Goal: Information Seeking & Learning: Learn about a topic

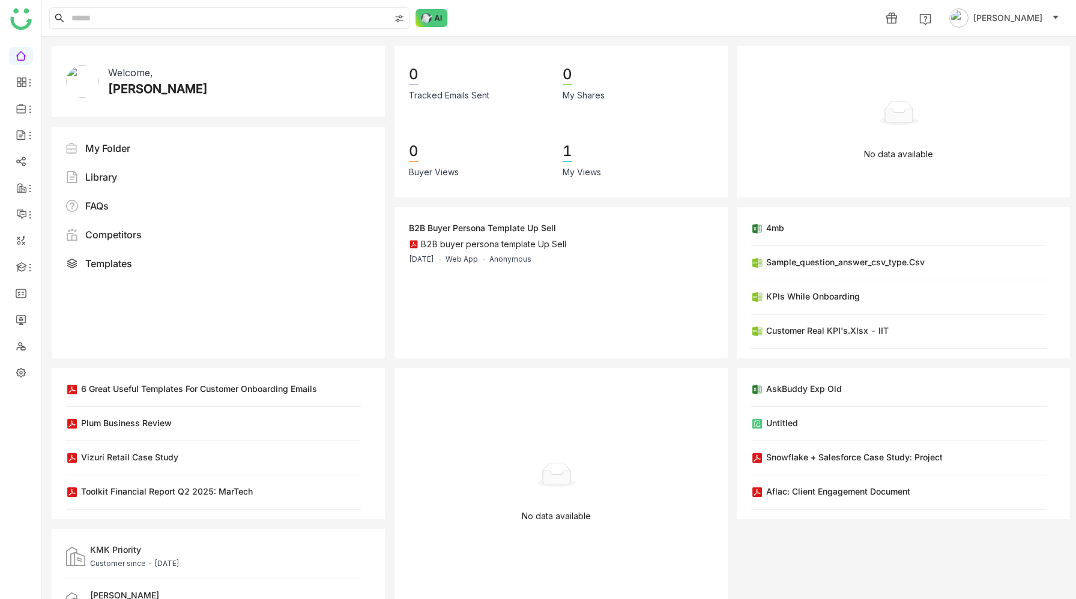
click at [208, 20] on input at bounding box center [229, 18] width 321 height 20
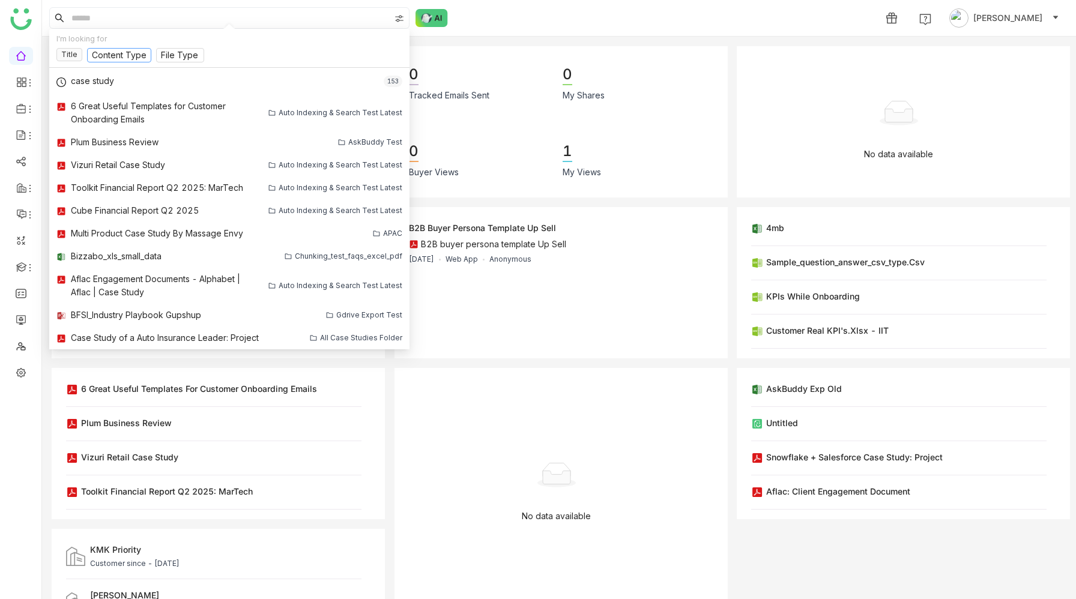
click at [135, 56] on input at bounding box center [119, 55] width 55 height 13
click at [526, 13] on div "1 Prashanth Chinta" at bounding box center [559, 18] width 1034 height 36
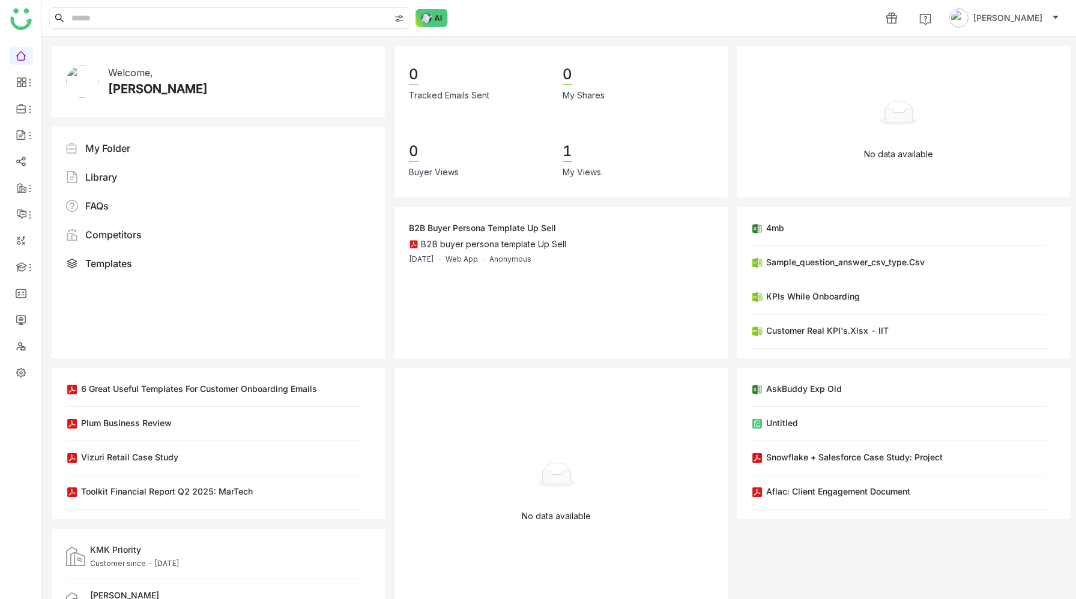
click at [146, 22] on input at bounding box center [229, 18] width 321 height 20
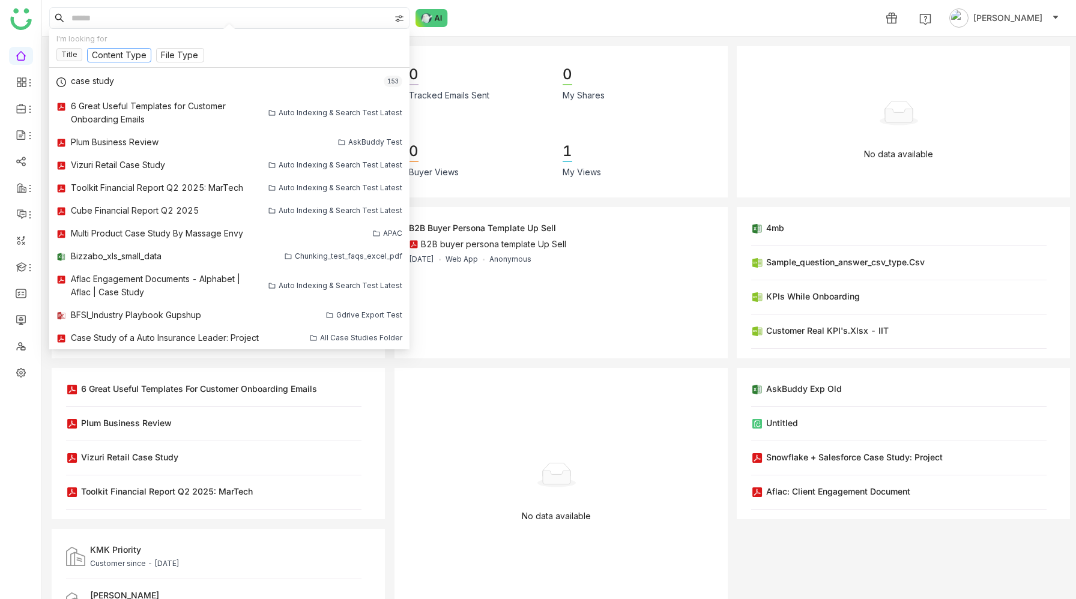
click at [134, 53] on input at bounding box center [119, 55] width 55 height 13
click at [142, 20] on input at bounding box center [229, 18] width 321 height 20
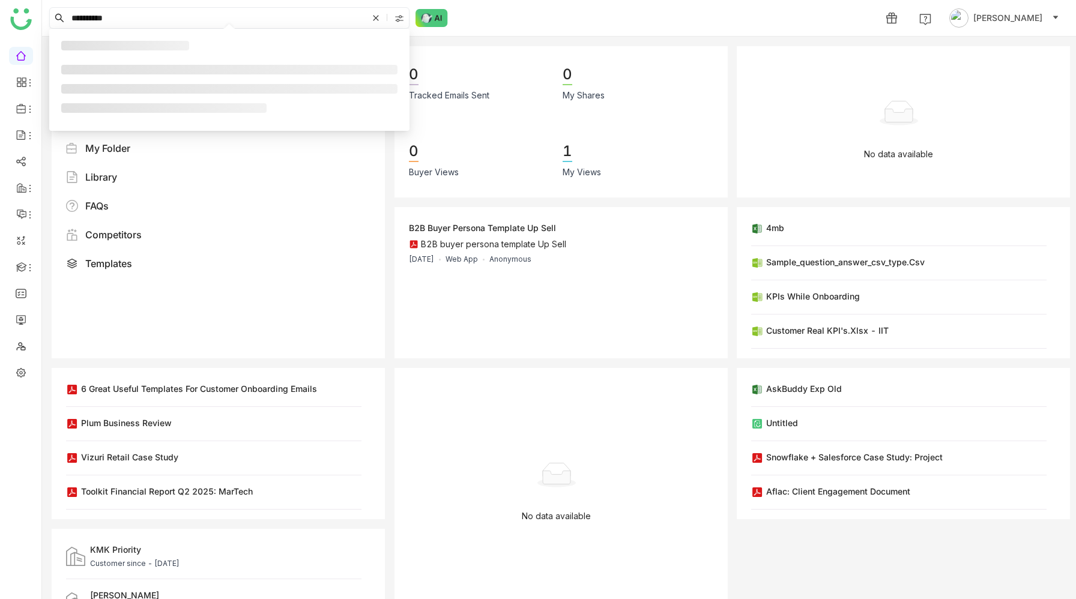
type input "**********"
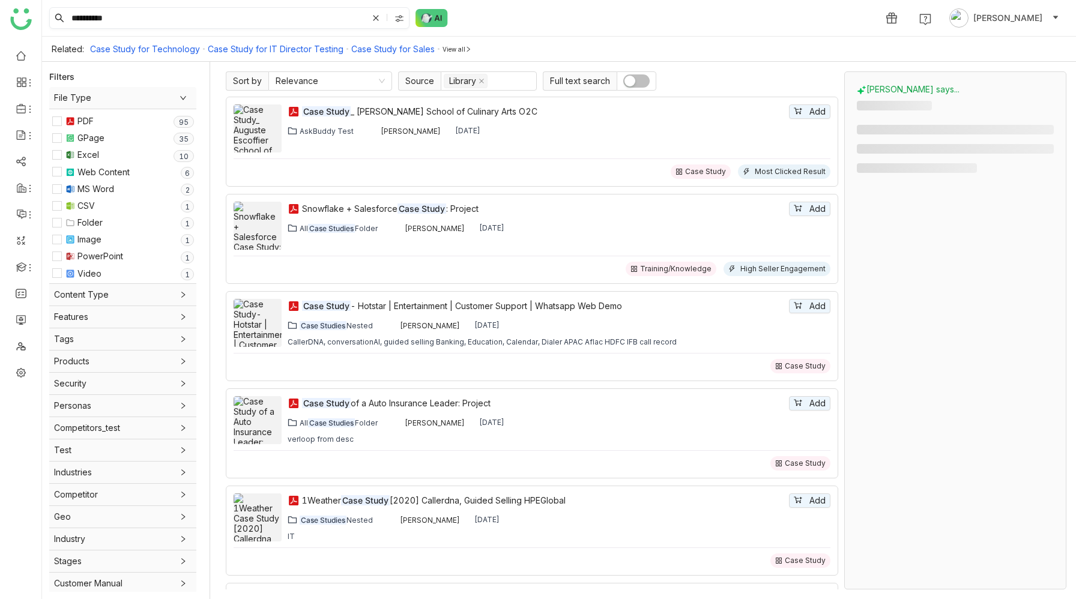
click at [154, 20] on input "**********" at bounding box center [218, 18] width 299 height 20
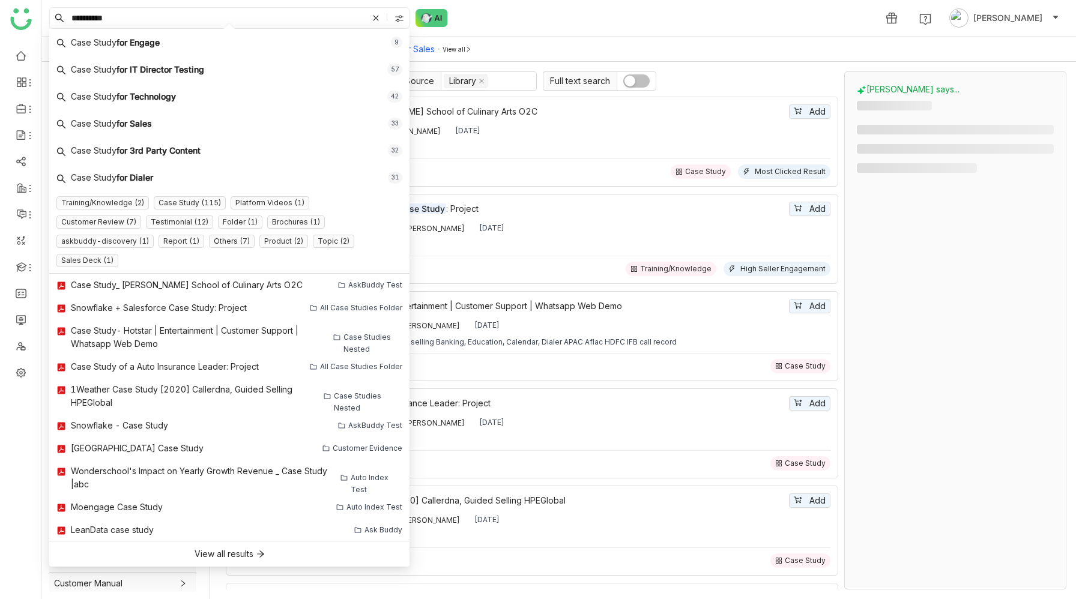
click at [374, 16] on icon at bounding box center [375, 17] width 5 height 5
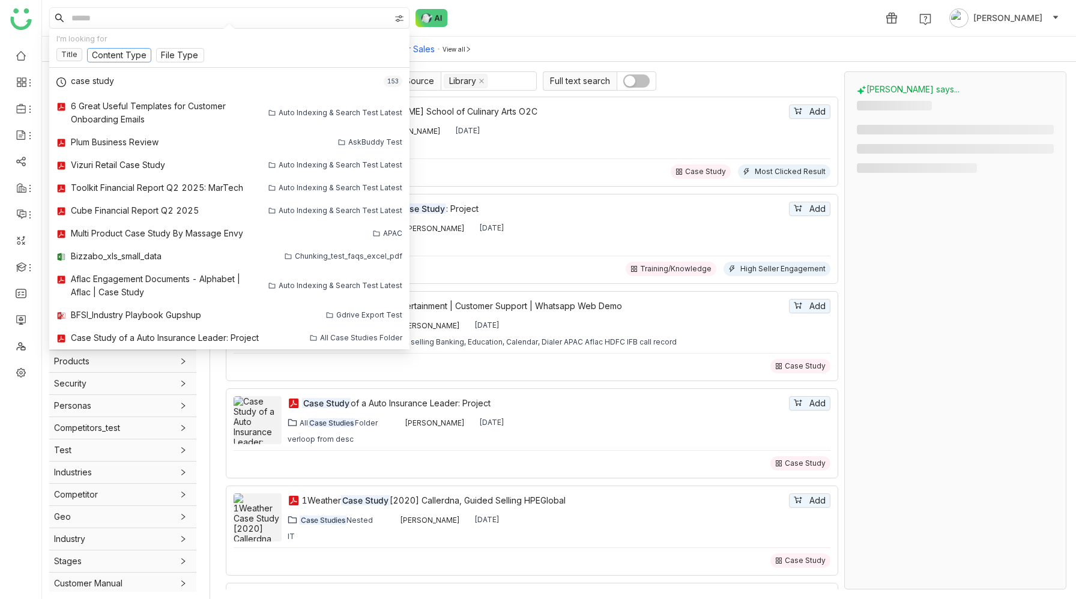
click at [118, 56] on input at bounding box center [119, 55] width 55 height 13
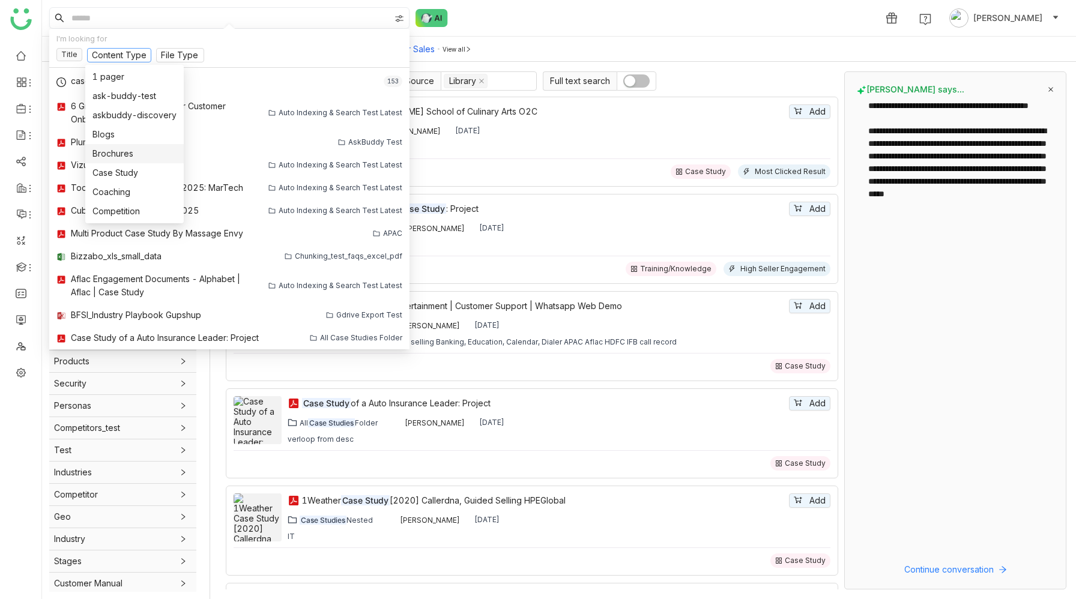
click at [532, 19] on div "1 Prashanth Chinta" at bounding box center [559, 18] width 1034 height 36
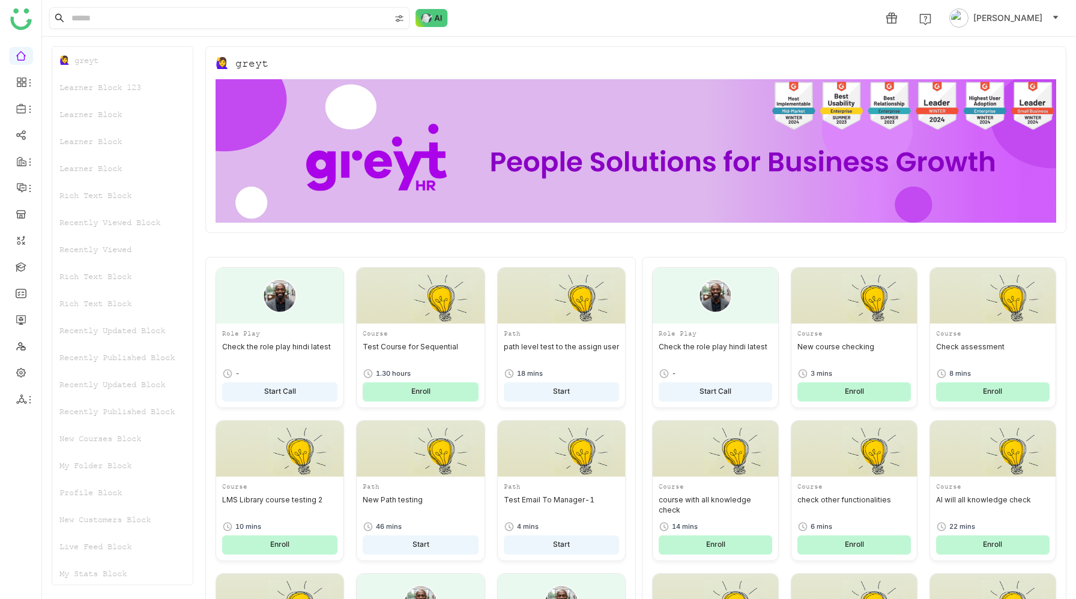
click at [272, 18] on input at bounding box center [229, 18] width 321 height 20
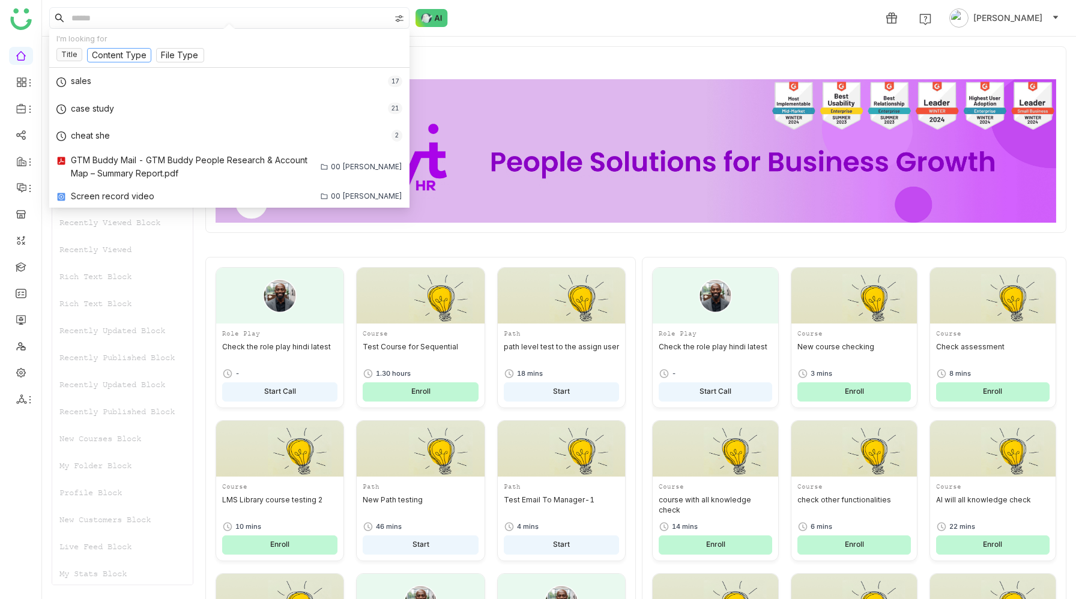
click at [125, 55] on input at bounding box center [119, 55] width 55 height 13
click at [170, 17] on input at bounding box center [229, 18] width 321 height 20
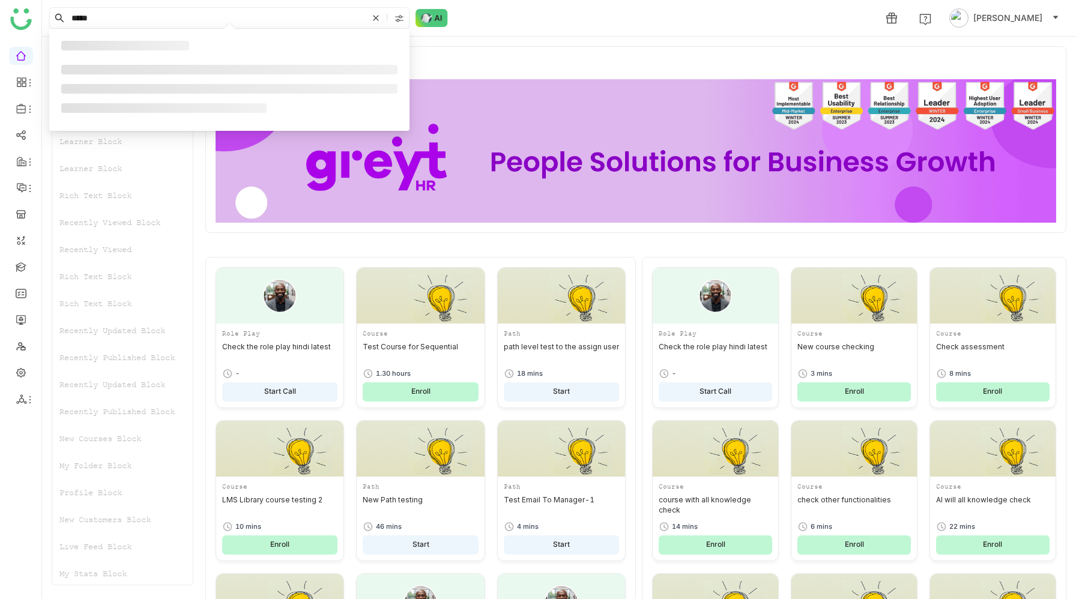
type input "*****"
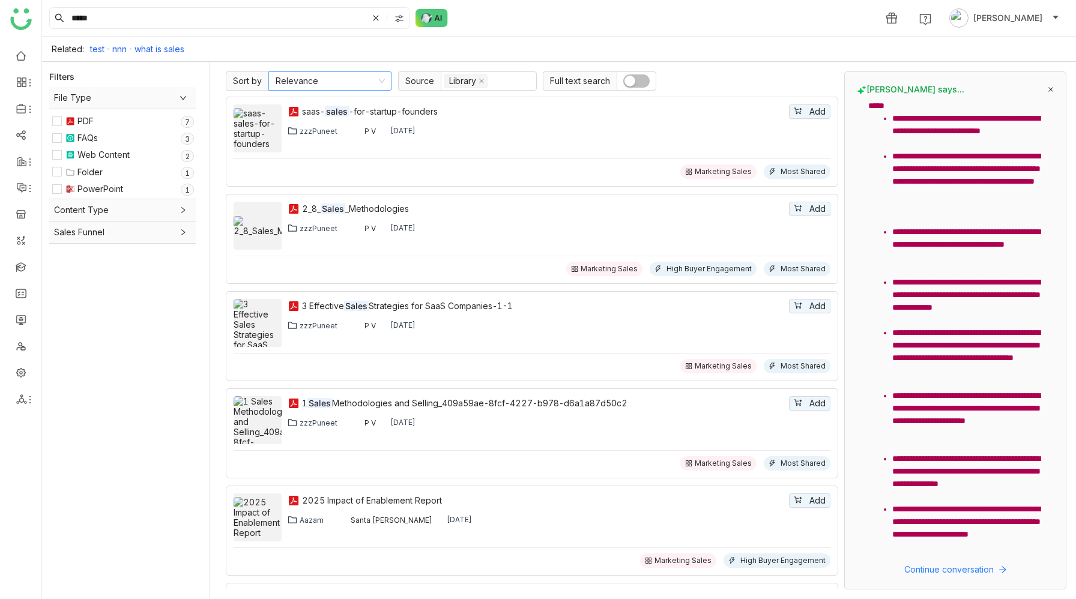
click at [337, 84] on nz-select-item "Relevance" at bounding box center [330, 81] width 109 height 18
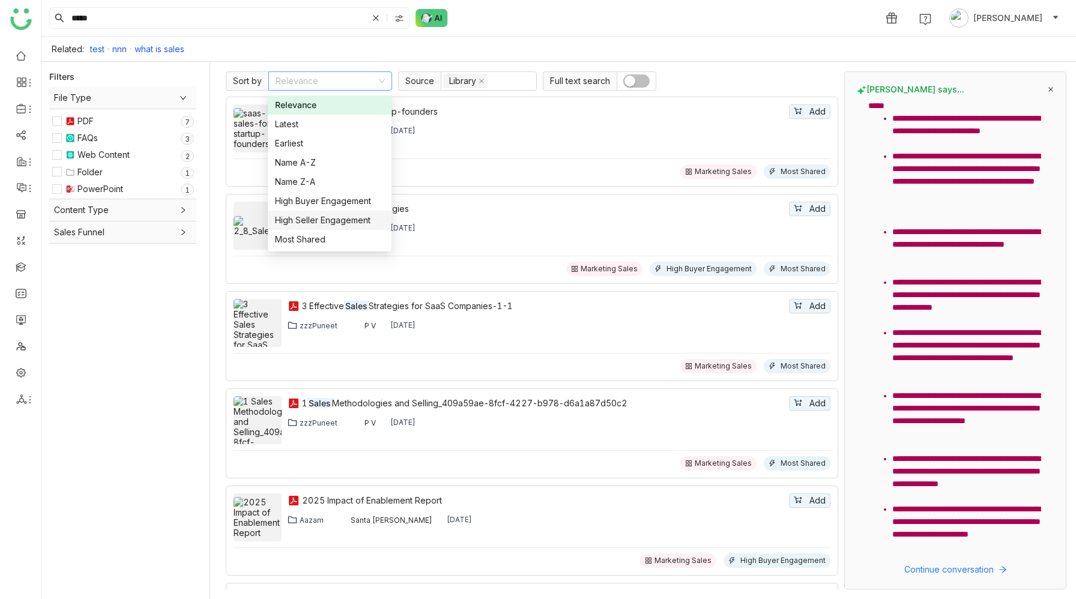
click at [321, 217] on div "High Seller Engagement" at bounding box center [329, 220] width 109 height 13
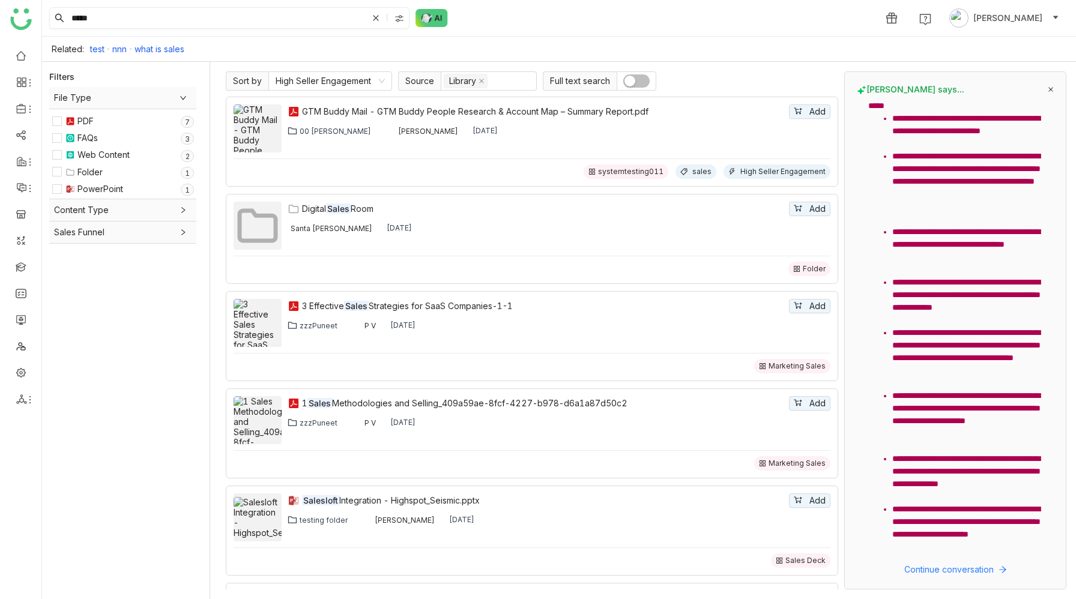
click at [375, 18] on icon at bounding box center [375, 17] width 5 height 5
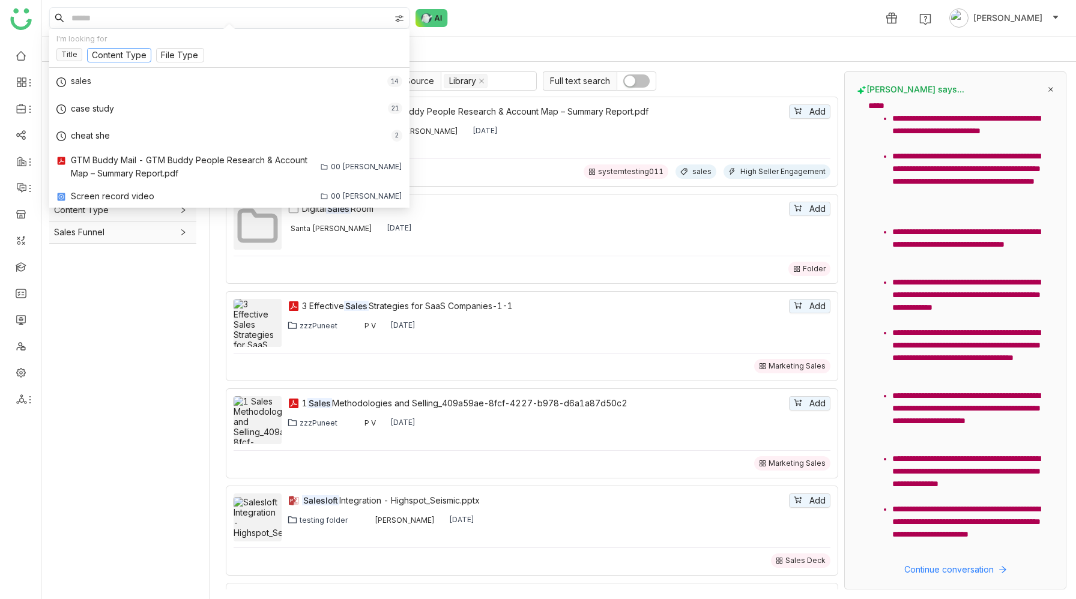
click at [126, 53] on input at bounding box center [119, 55] width 55 height 13
click at [114, 285] on div "File Type PDF 0 1 2 3 4 5 6 7 8 9 FAQs 0 1 2 3 4 5 6 7 8 9 Web Content 0 1 2 3 …" at bounding box center [129, 339] width 160 height 505
